Goal: Task Accomplishment & Management: Manage account settings

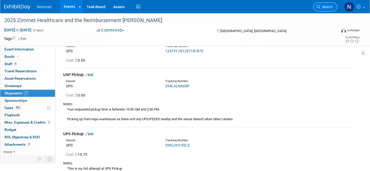
click at [327, 3] on link "Search" at bounding box center [325, 6] width 24 height 9
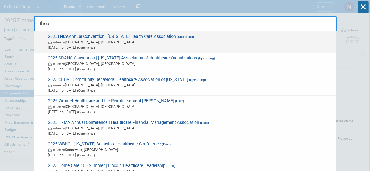
type input "thca"
click at [194, 45] on span "Sep 21, 2025 to Sep 24, 2025 (Committed)" at bounding box center [191, 47] width 286 height 5
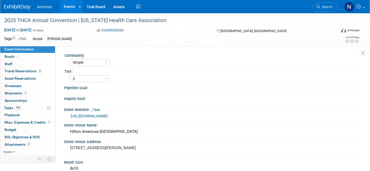
select select "Simple"
select select "3"
select select "No"
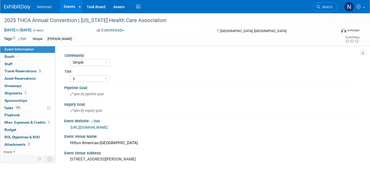
scroll to position [19, 0]
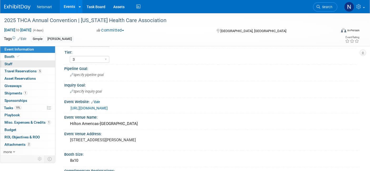
click at [30, 64] on link "0 Staff 0" at bounding box center [27, 64] width 55 height 7
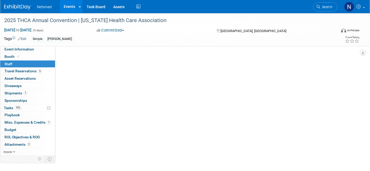
scroll to position [0, 0]
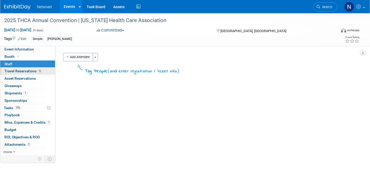
click at [24, 72] on span "Travel Reservations 5" at bounding box center [22, 71] width 37 height 4
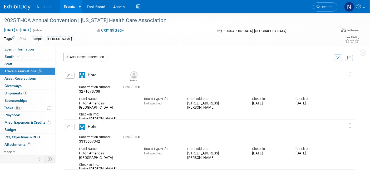
scroll to position [3, 0]
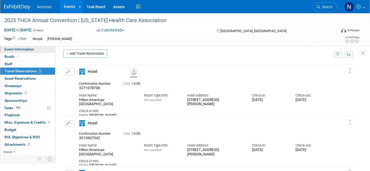
click at [18, 52] on link "Event Information" at bounding box center [27, 49] width 55 height 7
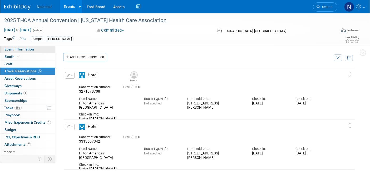
select select "Simple"
select select "3"
select select "No"
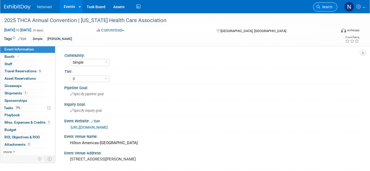
click at [325, 7] on span "Search" at bounding box center [326, 7] width 12 height 4
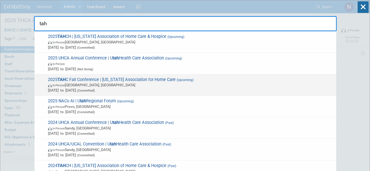
type input "tah"
click at [103, 86] on span "In-Person Gatlinburg, TN" at bounding box center [191, 84] width 286 height 5
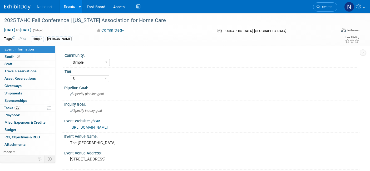
select select "Simple"
select select "3"
click at [325, 9] on link "Search" at bounding box center [325, 6] width 24 height 9
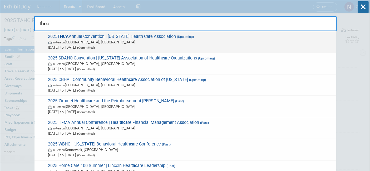
type input "thca"
click at [105, 41] on span "In-Person [GEOGRAPHIC_DATA], [GEOGRAPHIC_DATA]" at bounding box center [191, 41] width 286 height 5
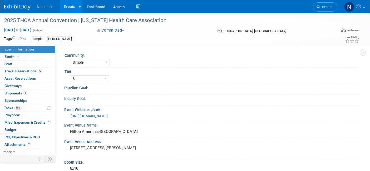
select select "Simple"
select select "3"
select select "No"
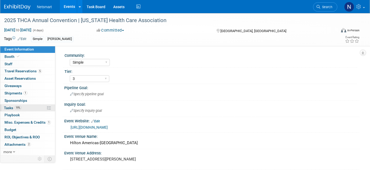
click at [22, 107] on link "19% Tasks 19%" at bounding box center [27, 108] width 55 height 7
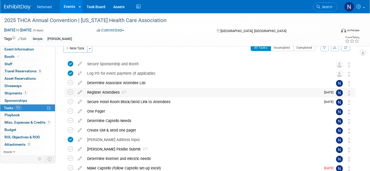
scroll to position [9, 0]
click at [109, 92] on div "Register Attendees 2" at bounding box center [203, 92] width 236 height 9
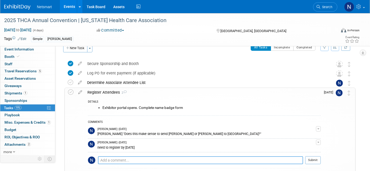
click at [128, 161] on textarea at bounding box center [200, 160] width 205 height 8
paste textarea "[PERSON_NAME],"
click at [130, 157] on textarea "[PERSON_NAME] wants to add [PERSON_NAME] to attend" at bounding box center [200, 161] width 205 height 8
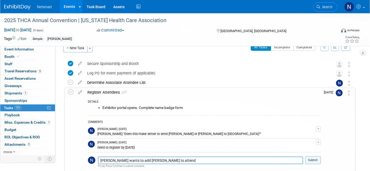
type textarea "[PERSON_NAME] wants to add [PERSON_NAME] to attend"
click at [311, 161] on button "Submit" at bounding box center [313, 160] width 16 height 8
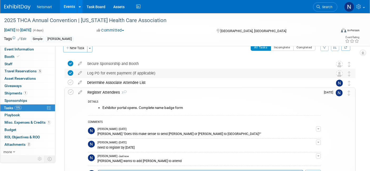
scroll to position [0, 0]
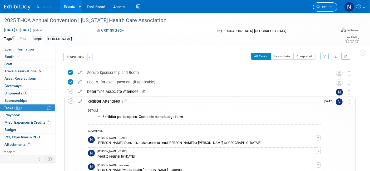
click at [325, 7] on span "Search" at bounding box center [326, 7] width 12 height 4
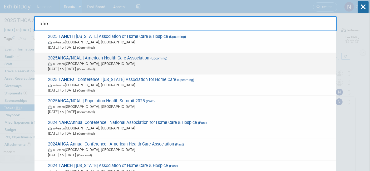
type input "ahc"
click at [99, 64] on span "In-Person Las Vegas, NV" at bounding box center [191, 63] width 286 height 5
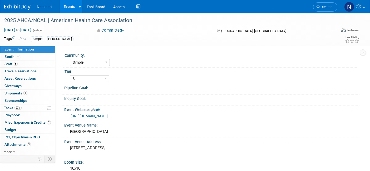
select select "Simple"
select select "3"
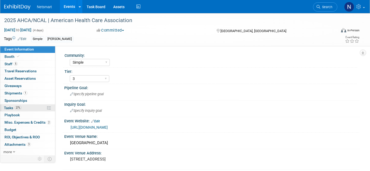
click at [33, 108] on link "27% Tasks 27%" at bounding box center [27, 108] width 55 height 7
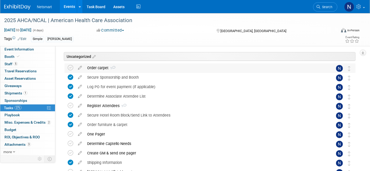
scroll to position [32, 0]
click at [109, 103] on div "Register Attendees 1" at bounding box center [205, 105] width 241 height 9
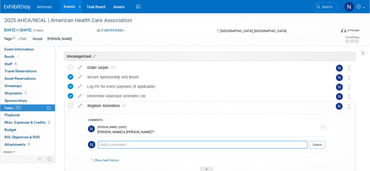
click at [122, 145] on textarea at bounding box center [203, 145] width 210 height 8
paste textarea "Jeff Kellam wants to add Jack Hill to attend"
type textarea "Jeff Kellam wants to add Jack Hill to attend"
click at [319, 145] on button "Submit" at bounding box center [318, 145] width 16 height 8
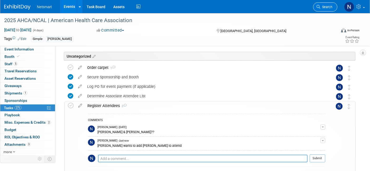
click at [331, 8] on span "Search" at bounding box center [326, 7] width 12 height 4
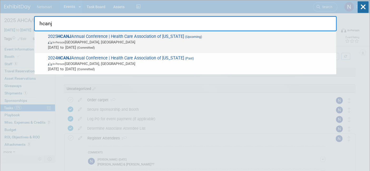
type input "hcanj"
click at [69, 43] on span "In-Person Atlantic City, NJ" at bounding box center [191, 41] width 286 height 5
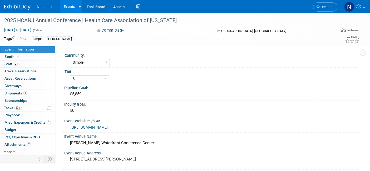
select select "Simple"
select select "3"
select select "No"
click at [21, 112] on link "0 Playbook 0" at bounding box center [27, 115] width 55 height 7
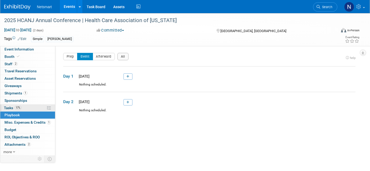
click at [17, 108] on span "17%" at bounding box center [17, 108] width 7 height 4
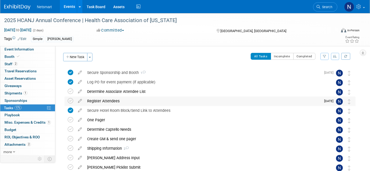
click at [112, 100] on div "Register Attendees" at bounding box center [203, 101] width 236 height 9
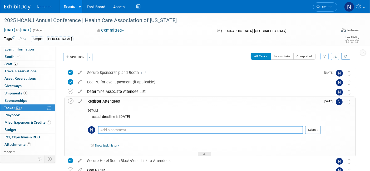
click at [123, 131] on textarea at bounding box center [200, 130] width 205 height 8
paste textarea "Jeff Kellam wants to add Jack Hill to attend"
type textarea "Jeff Kellam wants to add Jack Hill to attend"
click at [311, 129] on button "Submit" at bounding box center [313, 130] width 16 height 8
